Goal: Check status: Check status

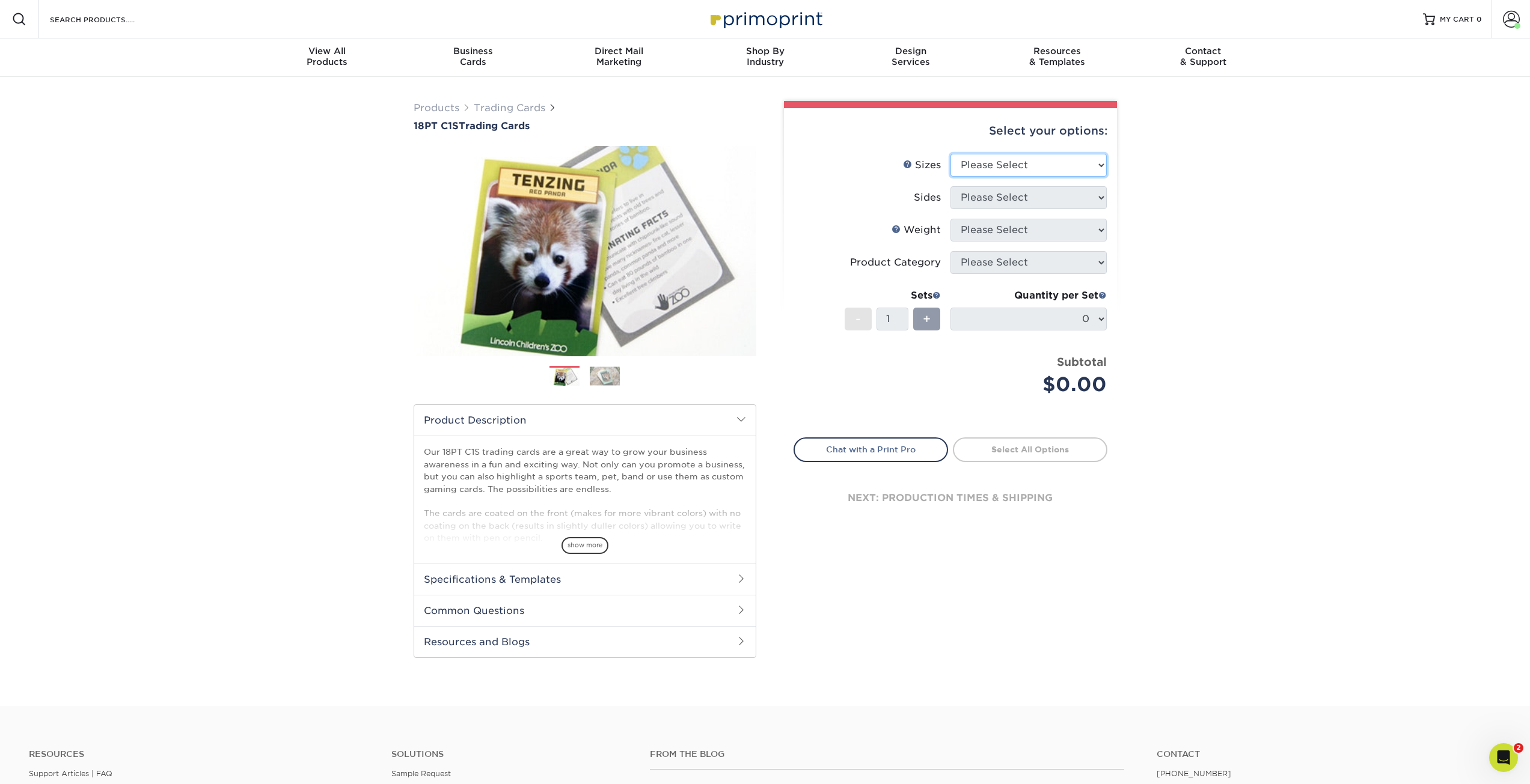
click at [1076, 173] on select "Please Select 2.5" x 3.5"" at bounding box center [1028, 165] width 156 height 23
select select "2.50x3.50"
click at [950, 154] on select "Please Select 2.5" x 3.5"" at bounding box center [1028, 165] width 156 height 23
click at [1006, 203] on select "Please Select Print Both Sides Print Front Only" at bounding box center [1028, 197] width 156 height 23
select select "13abbda7-1d64-4f25-8bb2-c179b224825d"
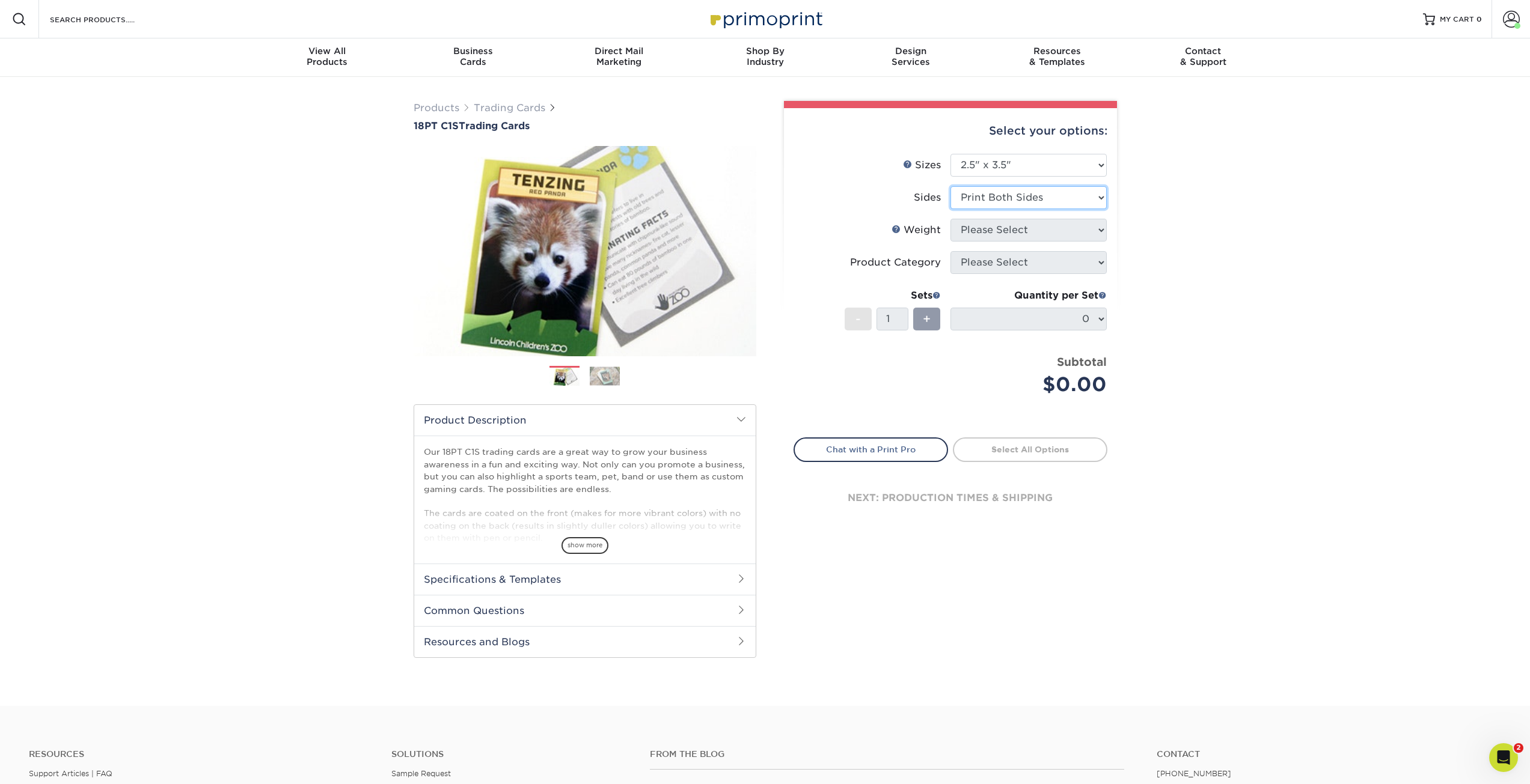
click at [950, 186] on select "Please Select Print Both Sides Print Front Only" at bounding box center [1028, 197] width 156 height 23
click at [994, 229] on select "Please Select 18PT C1S" at bounding box center [1028, 229] width 156 height 23
select select "18PTC1S"
click at [950, 218] on select "Please Select 18PT C1S" at bounding box center [1028, 229] width 156 height 23
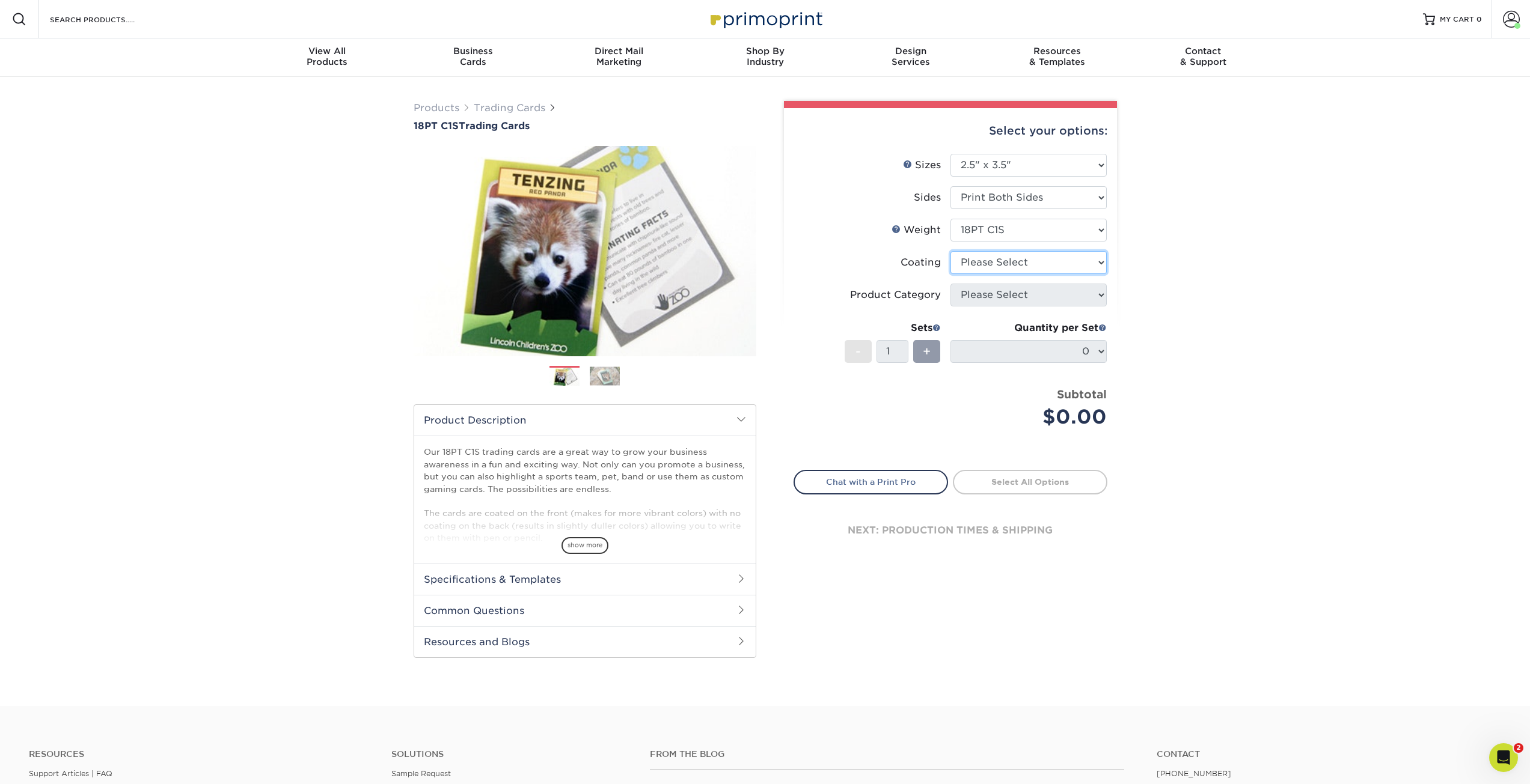
click at [996, 261] on select at bounding box center [1028, 262] width 156 height 23
select select "3e7618de-abca-4bda-9f97-8b9129e913d8"
click at [950, 251] on select at bounding box center [1028, 262] width 156 height 23
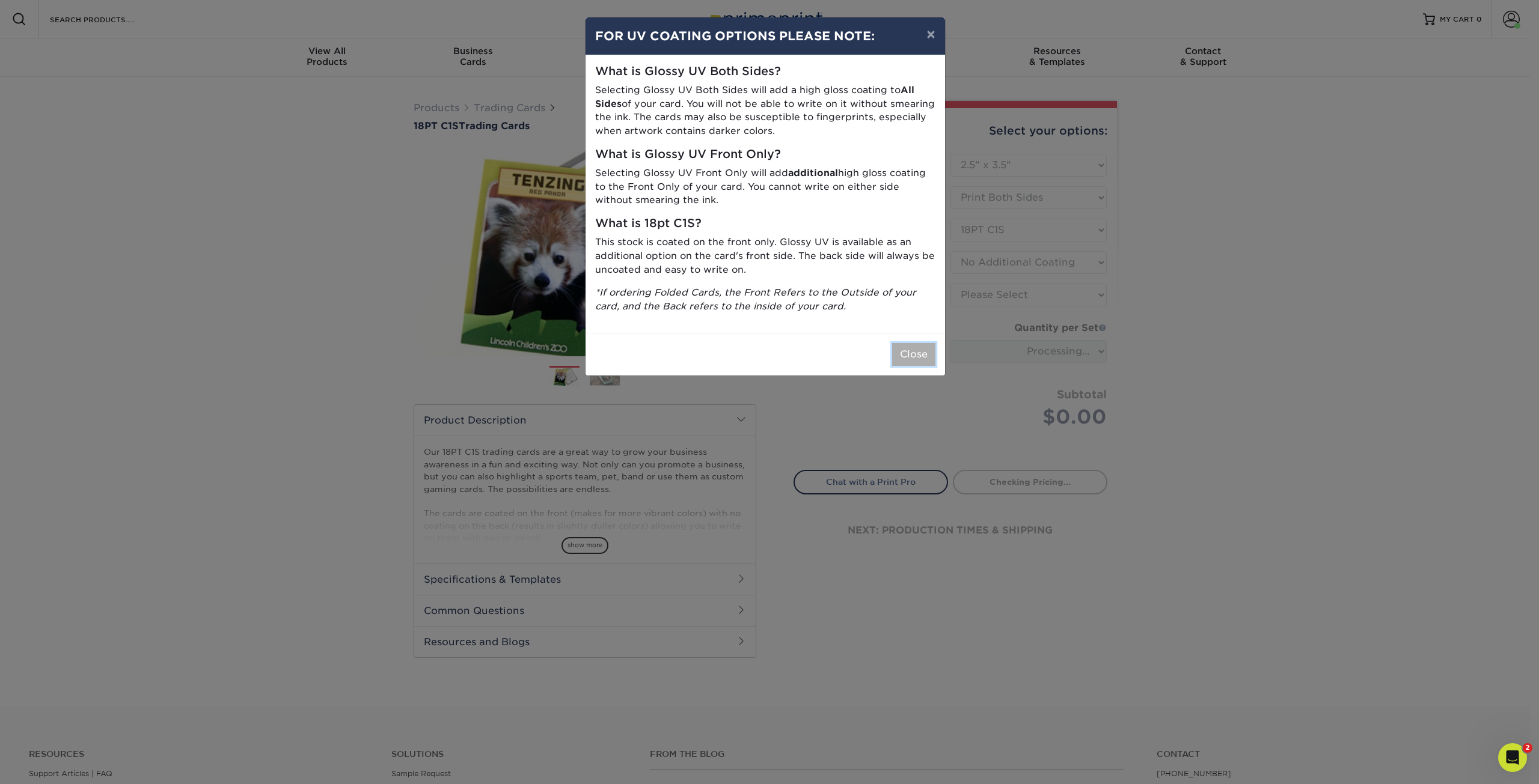
click at [914, 353] on button "Close" at bounding box center [913, 354] width 43 height 23
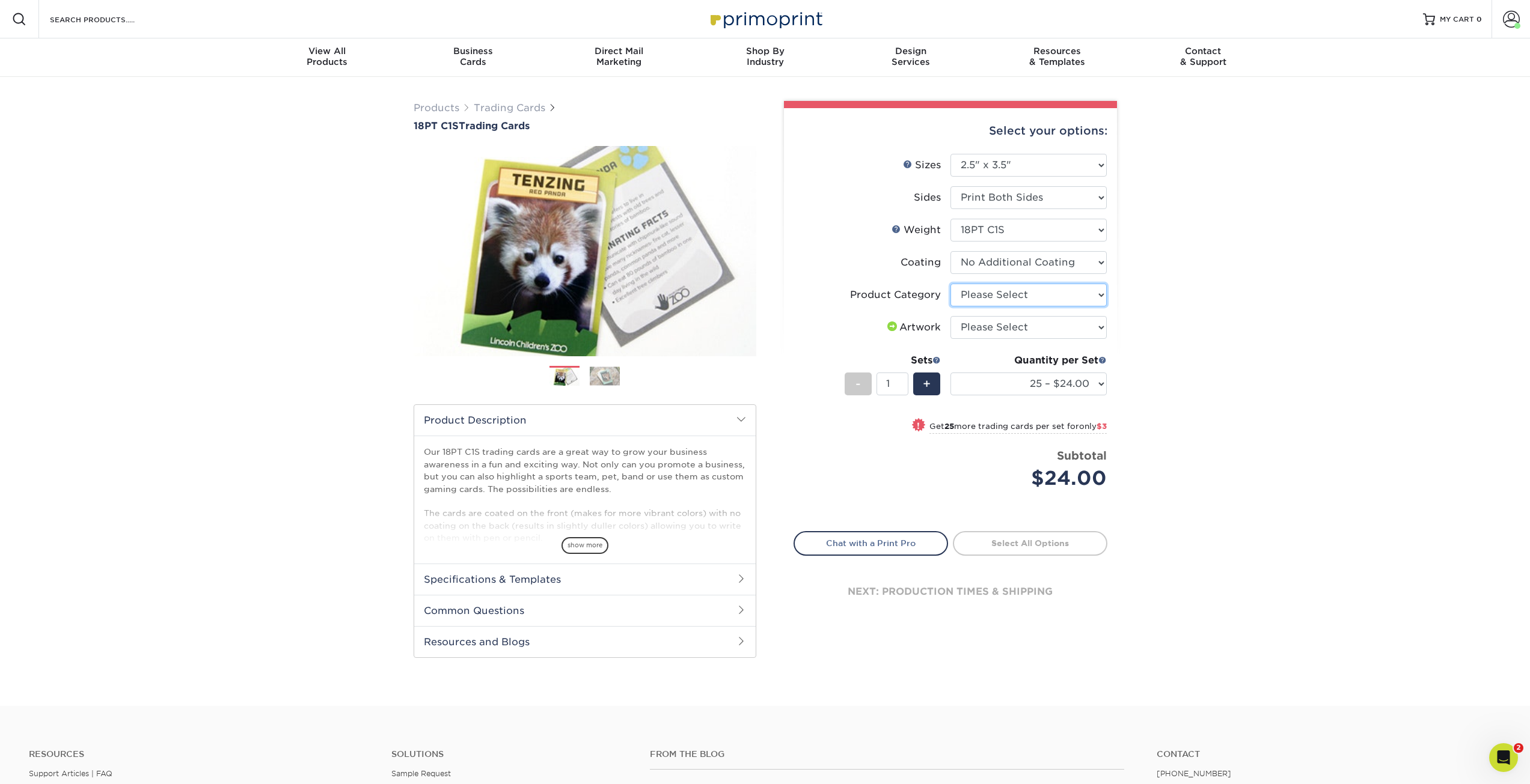
click at [976, 294] on select "Please Select Trading Cards" at bounding box center [1028, 295] width 156 height 23
select select "c2f9bce9-36c2-409d-b101-c29d9d031e18"
click at [950, 284] on select "Please Select Trading Cards" at bounding box center [1028, 295] width 156 height 23
click at [989, 328] on select "Please Select I will upload files I need a design - $100" at bounding box center [1028, 327] width 156 height 23
select select "upload"
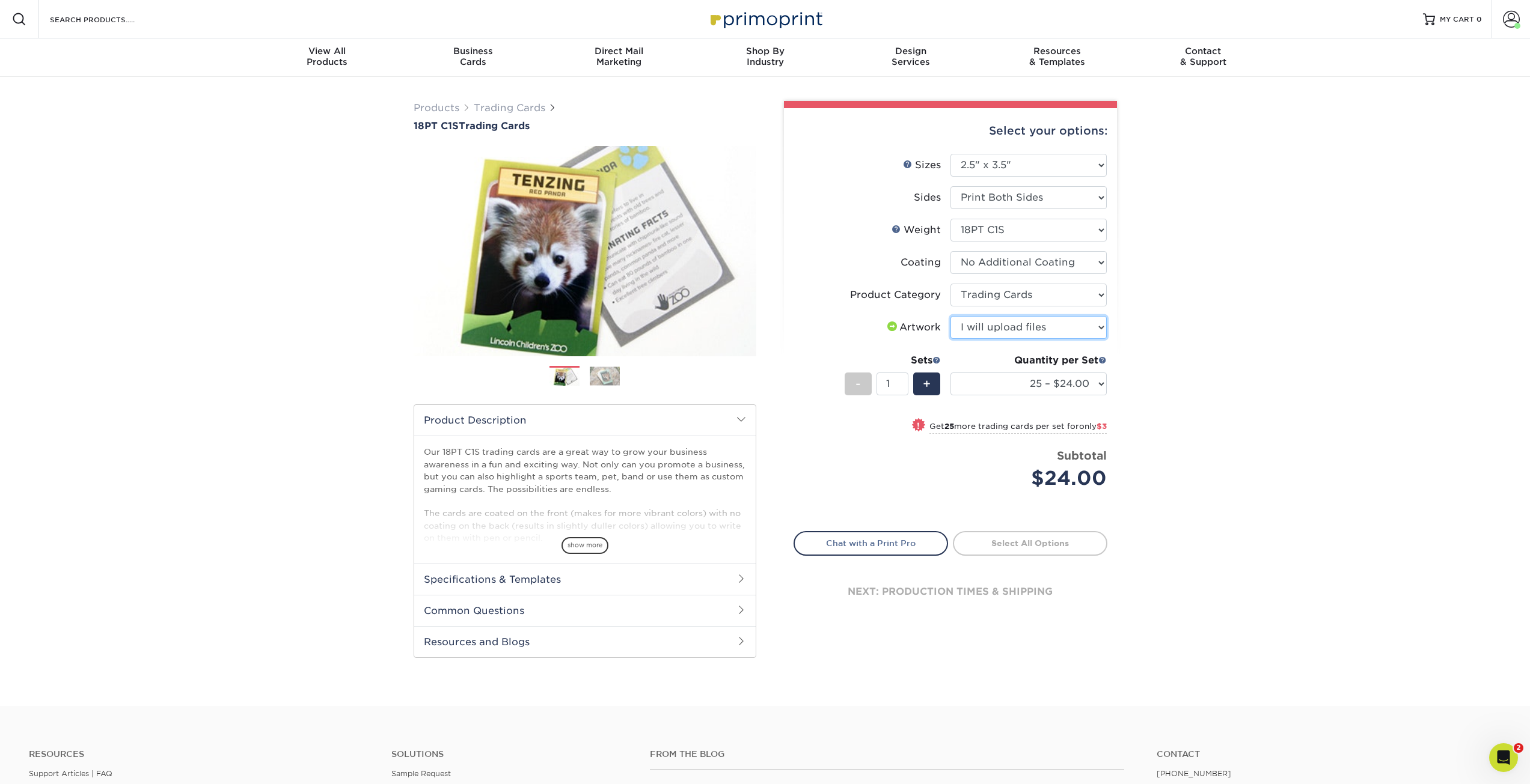
click at [950, 316] on select "Please Select I will upload files I need a design - $100" at bounding box center [1028, 327] width 156 height 23
click at [1507, 19] on span at bounding box center [1511, 20] width 17 height 17
click at [1398, 124] on link "Order History" at bounding box center [1439, 132] width 151 height 16
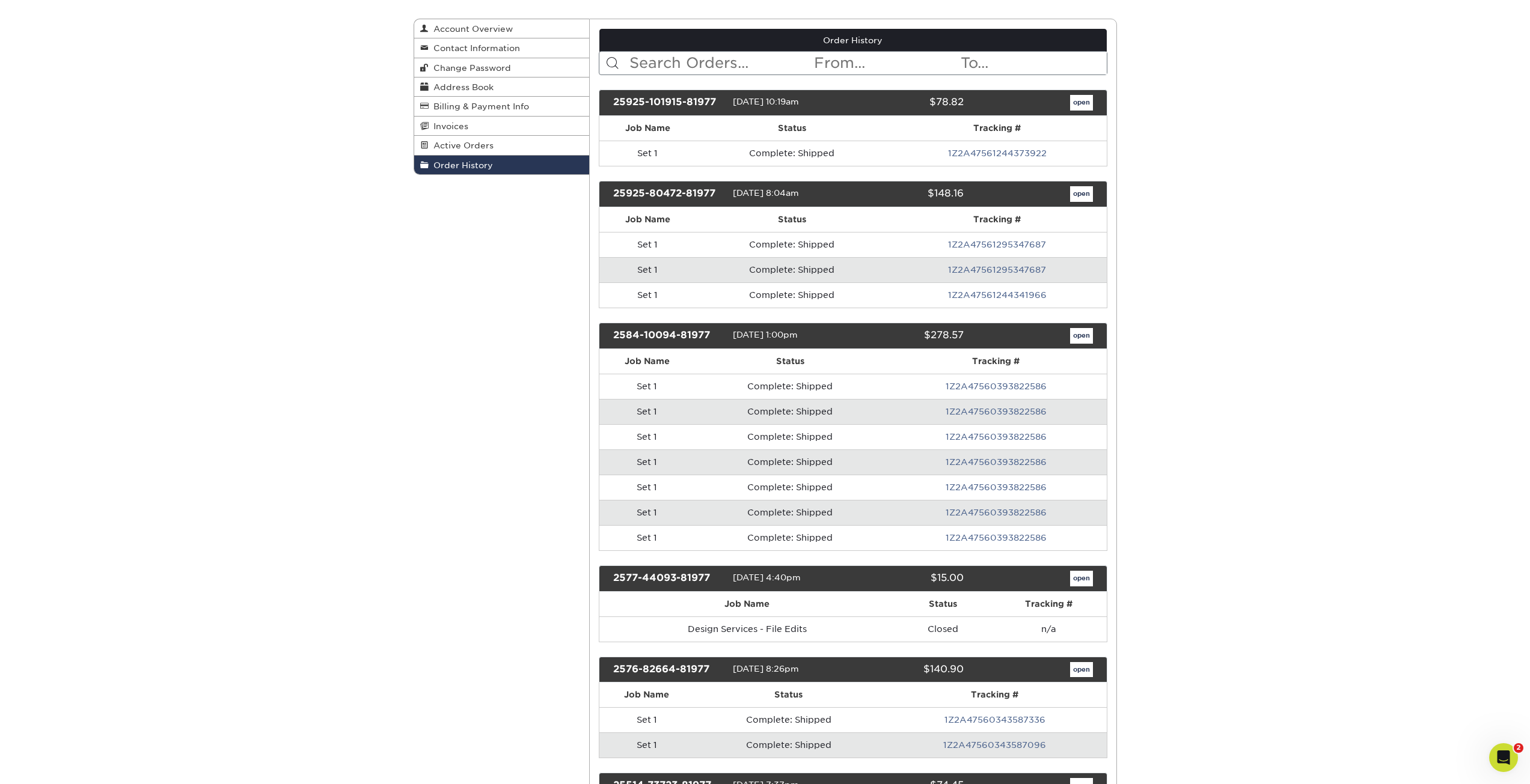
scroll to position [120, 0]
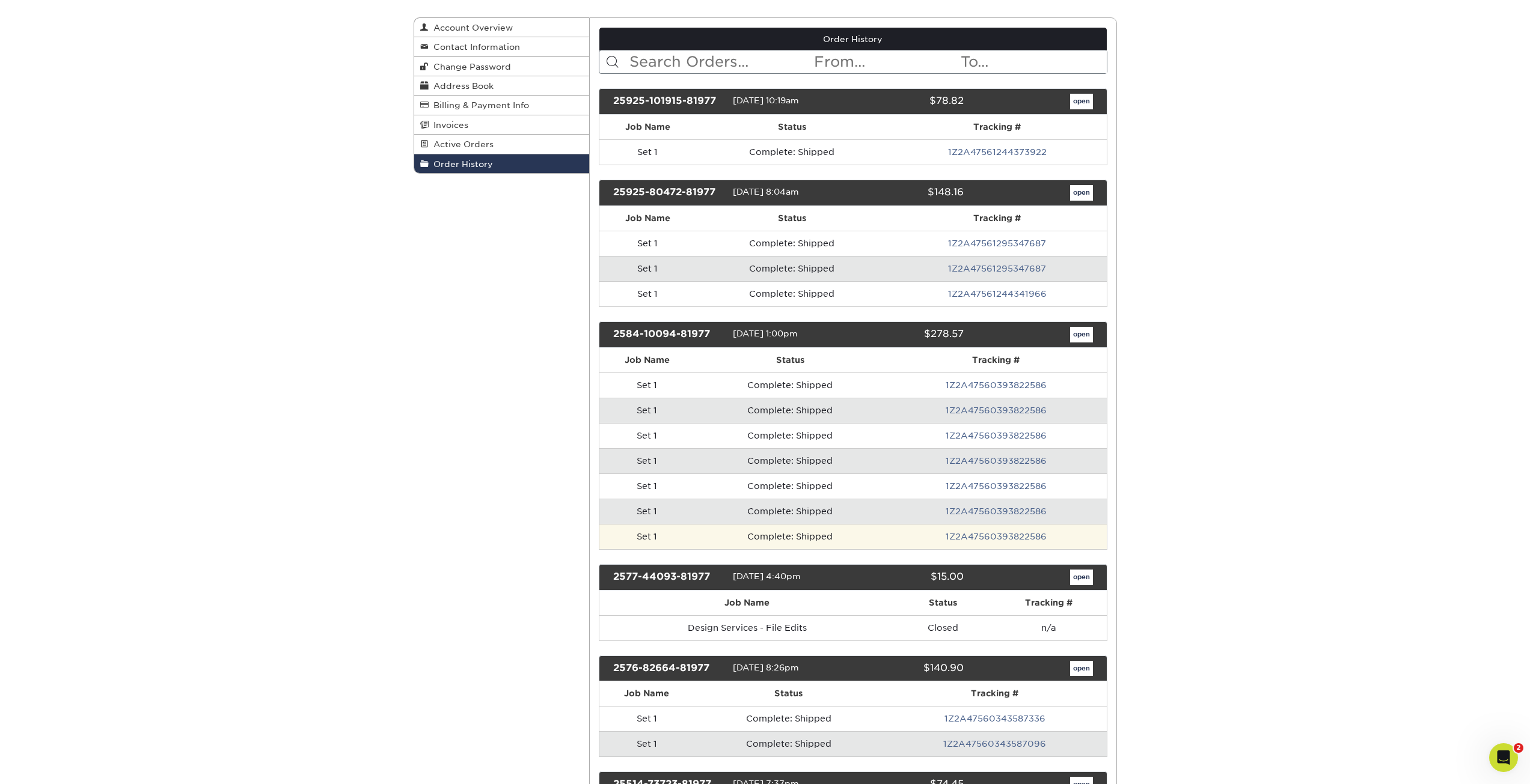
click at [935, 541] on td "1Z2A47560393822586" at bounding box center [996, 537] width 221 height 25
click at [812, 538] on td "Complete: Shipped" at bounding box center [790, 537] width 190 height 25
click at [974, 537] on link "1Z2A47560393822586" at bounding box center [996, 537] width 101 height 9
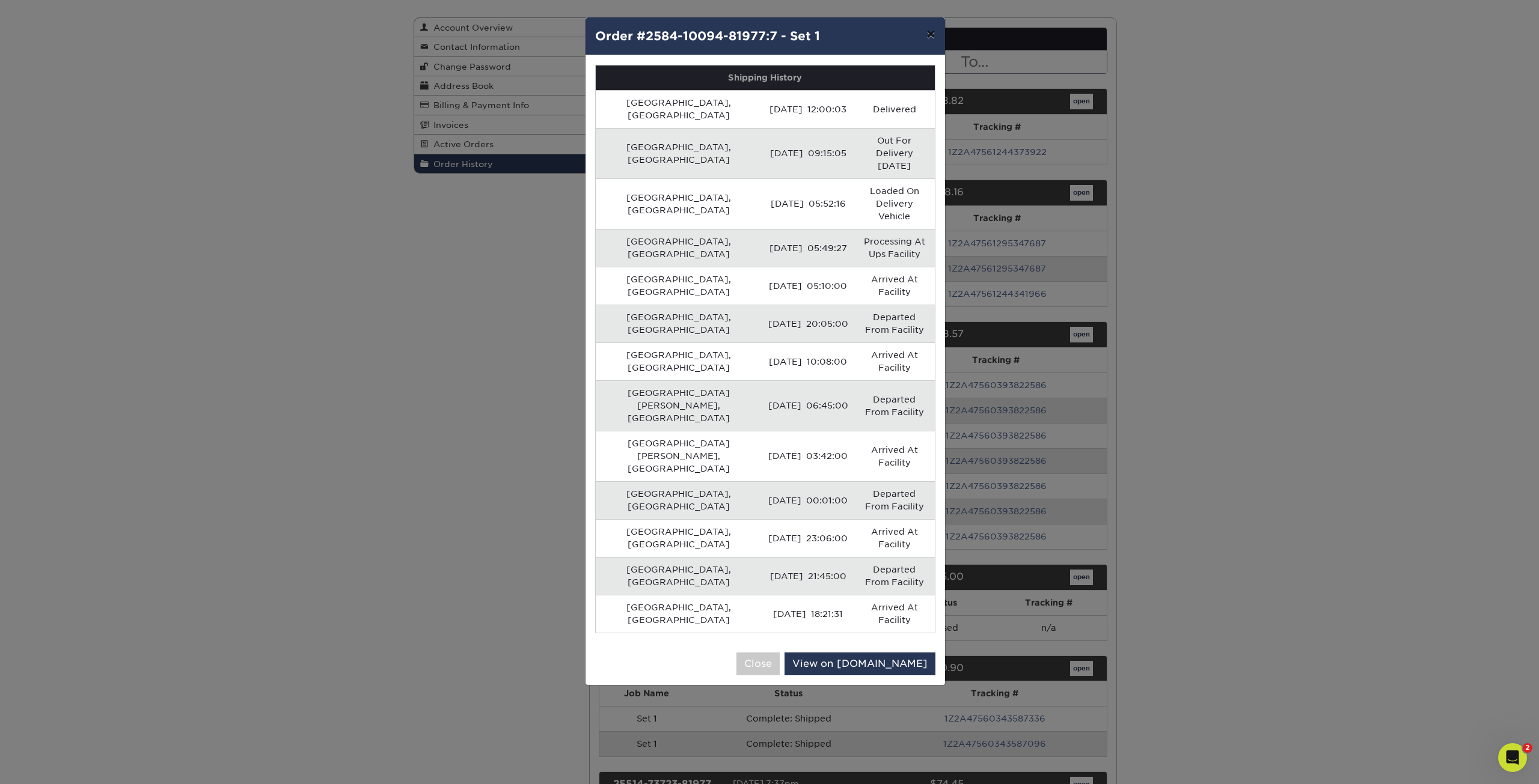
click at [929, 38] on button "×" at bounding box center [930, 34] width 27 height 34
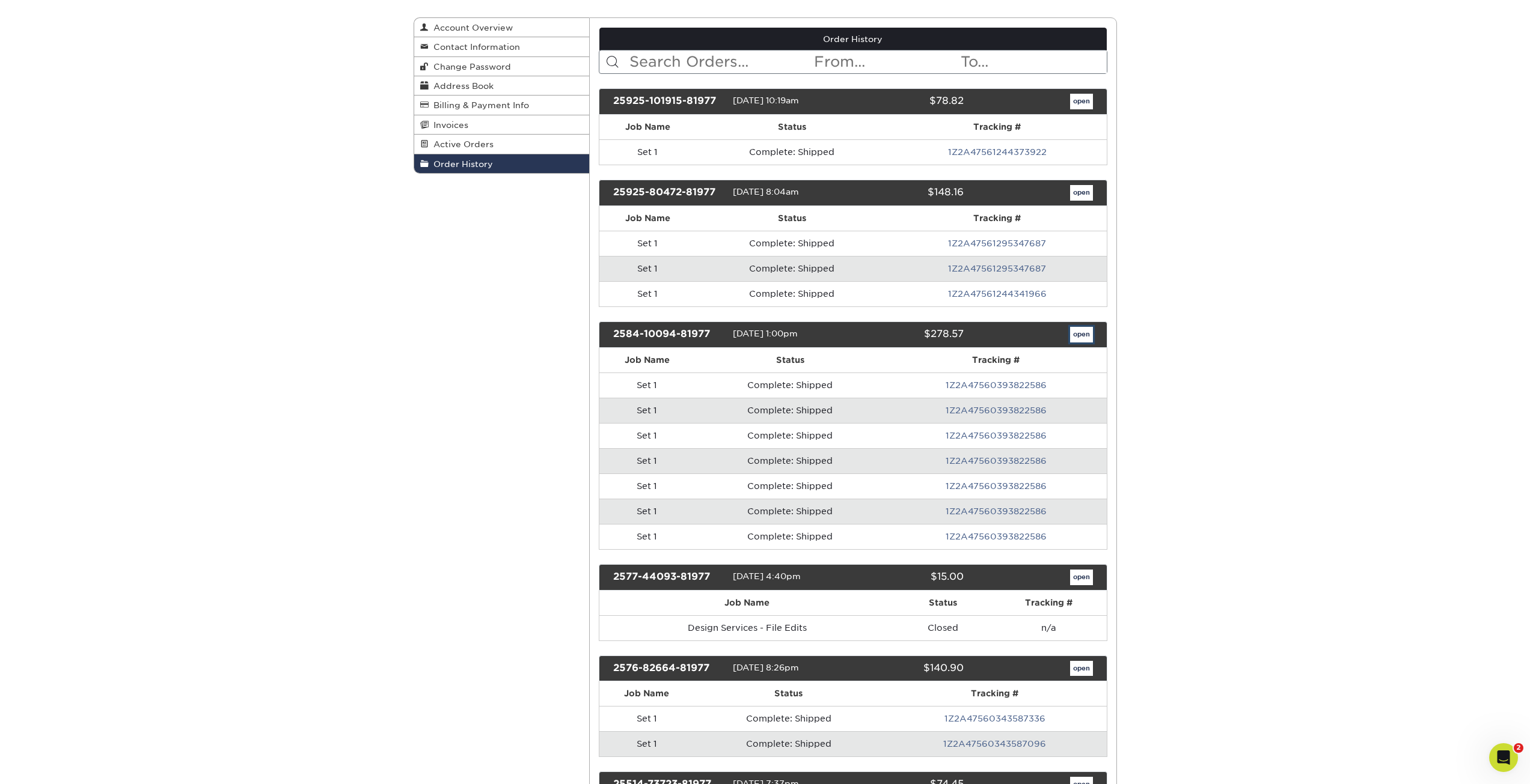
click at [1084, 335] on link "open" at bounding box center [1081, 335] width 23 height 16
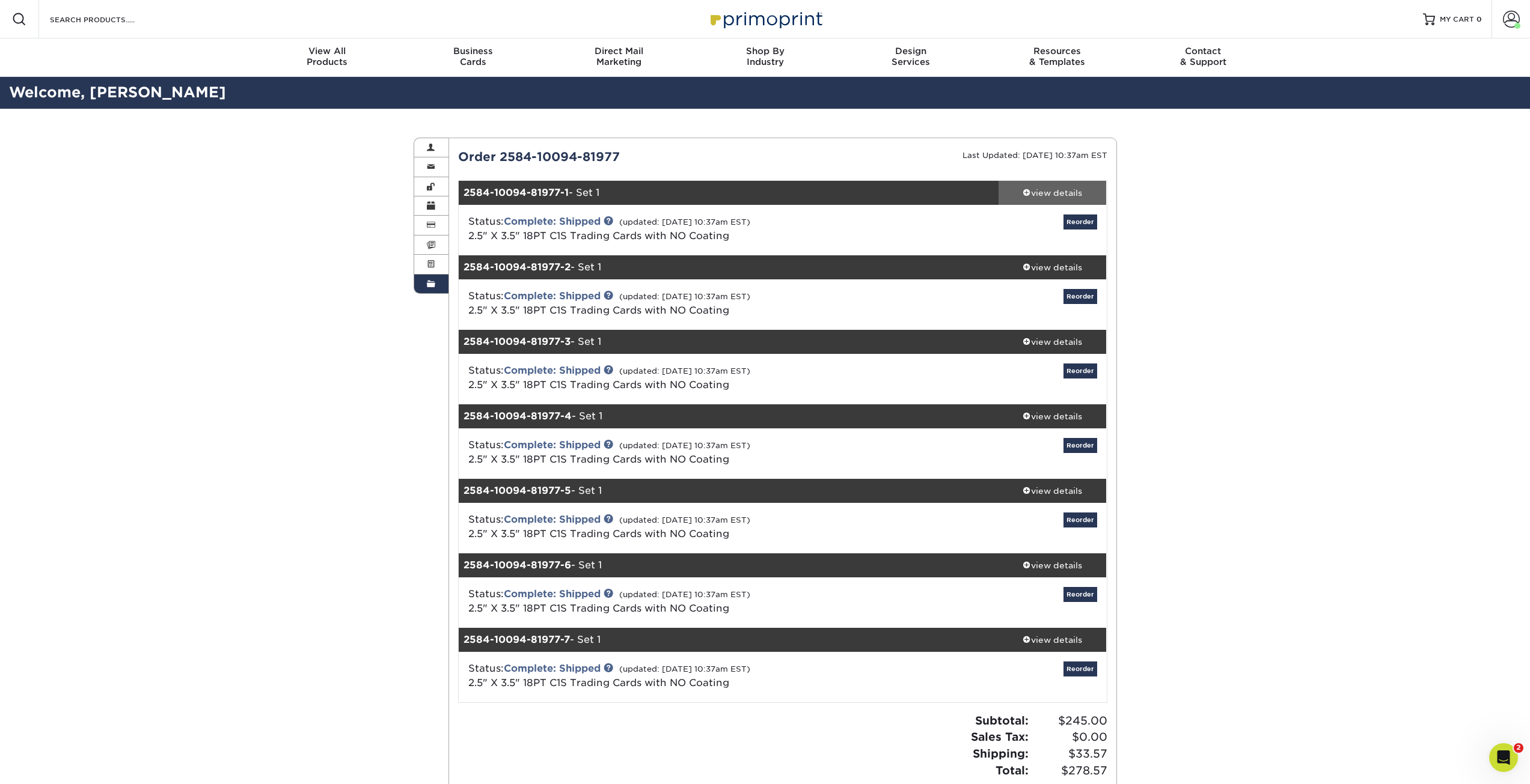
click at [1030, 191] on div "view details" at bounding box center [1053, 193] width 108 height 12
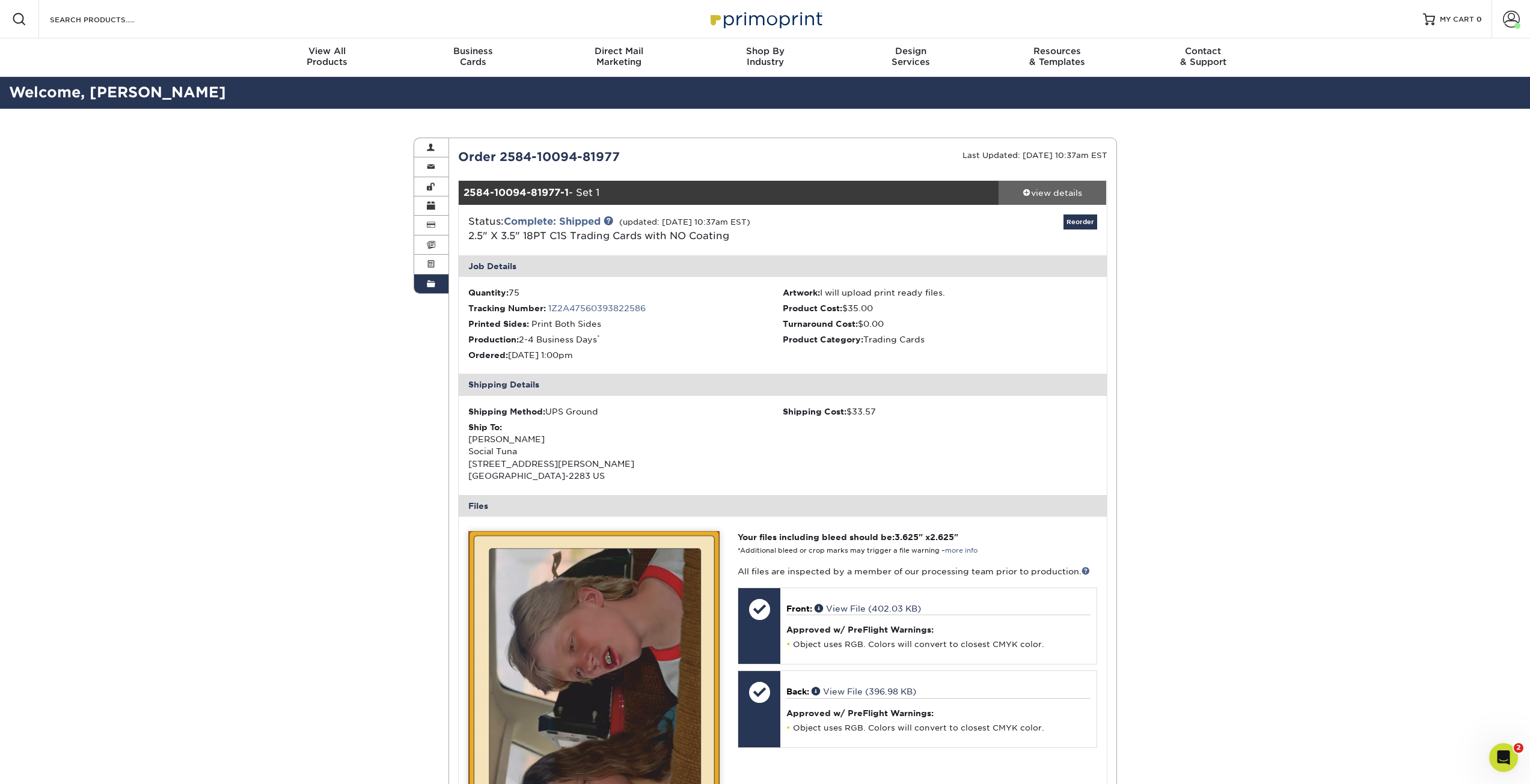
click at [1030, 191] on div "view details" at bounding box center [1053, 193] width 108 height 12
